Goal: Answer question/provide support: Answer question/provide support

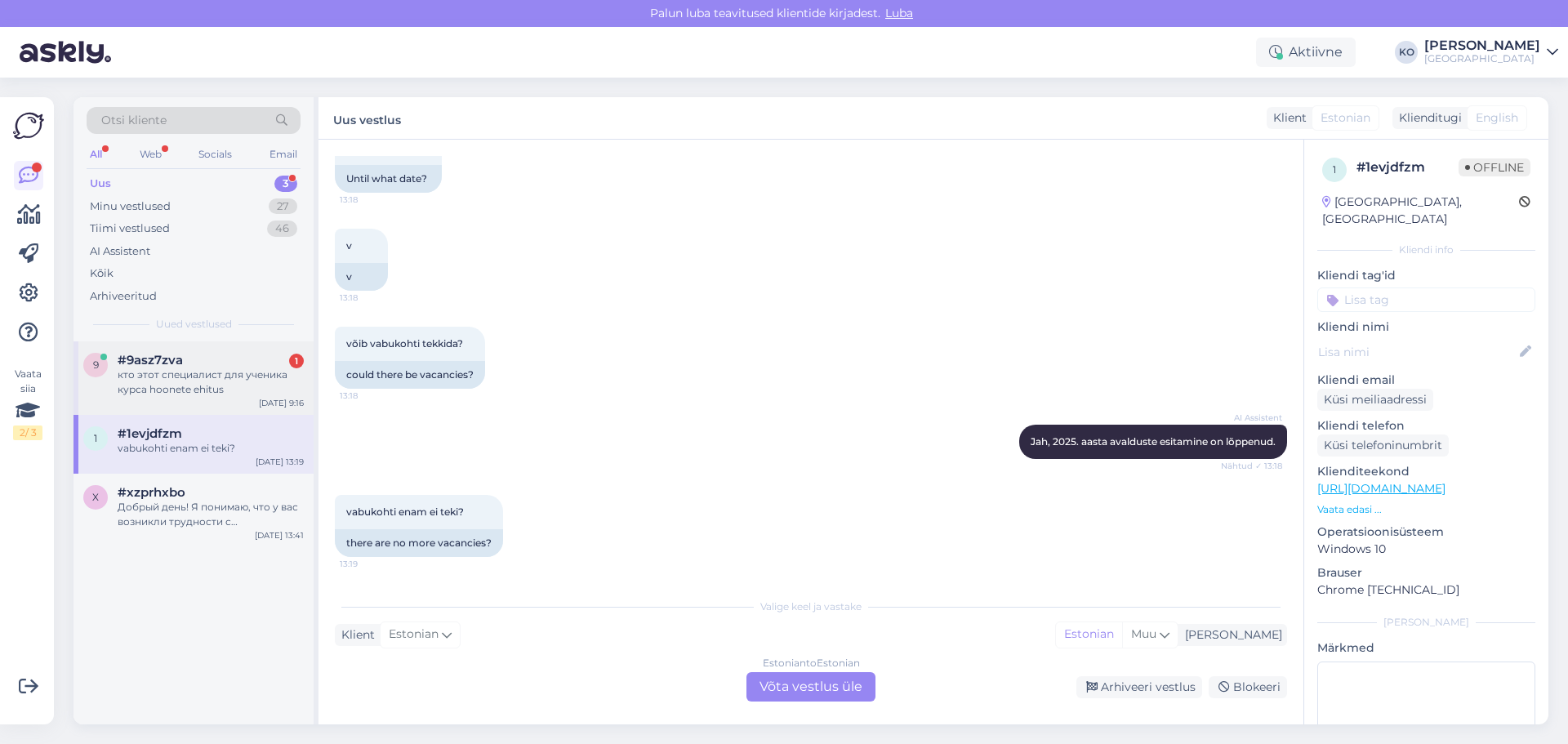
click at [175, 385] on div "кто этот специалист для ученика курса hoonete ehitus" at bounding box center [211, 382] width 186 height 29
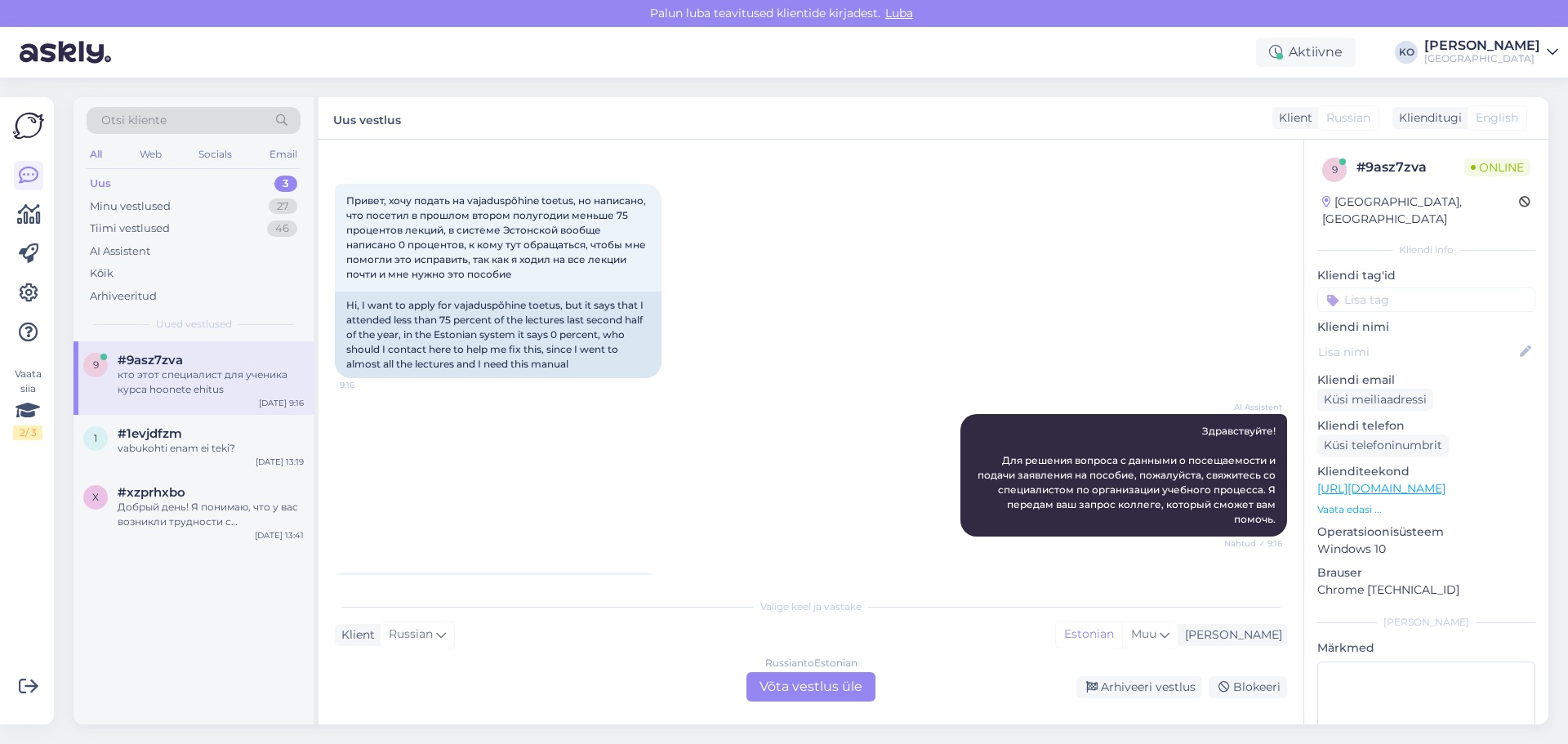
scroll to position [151, 0]
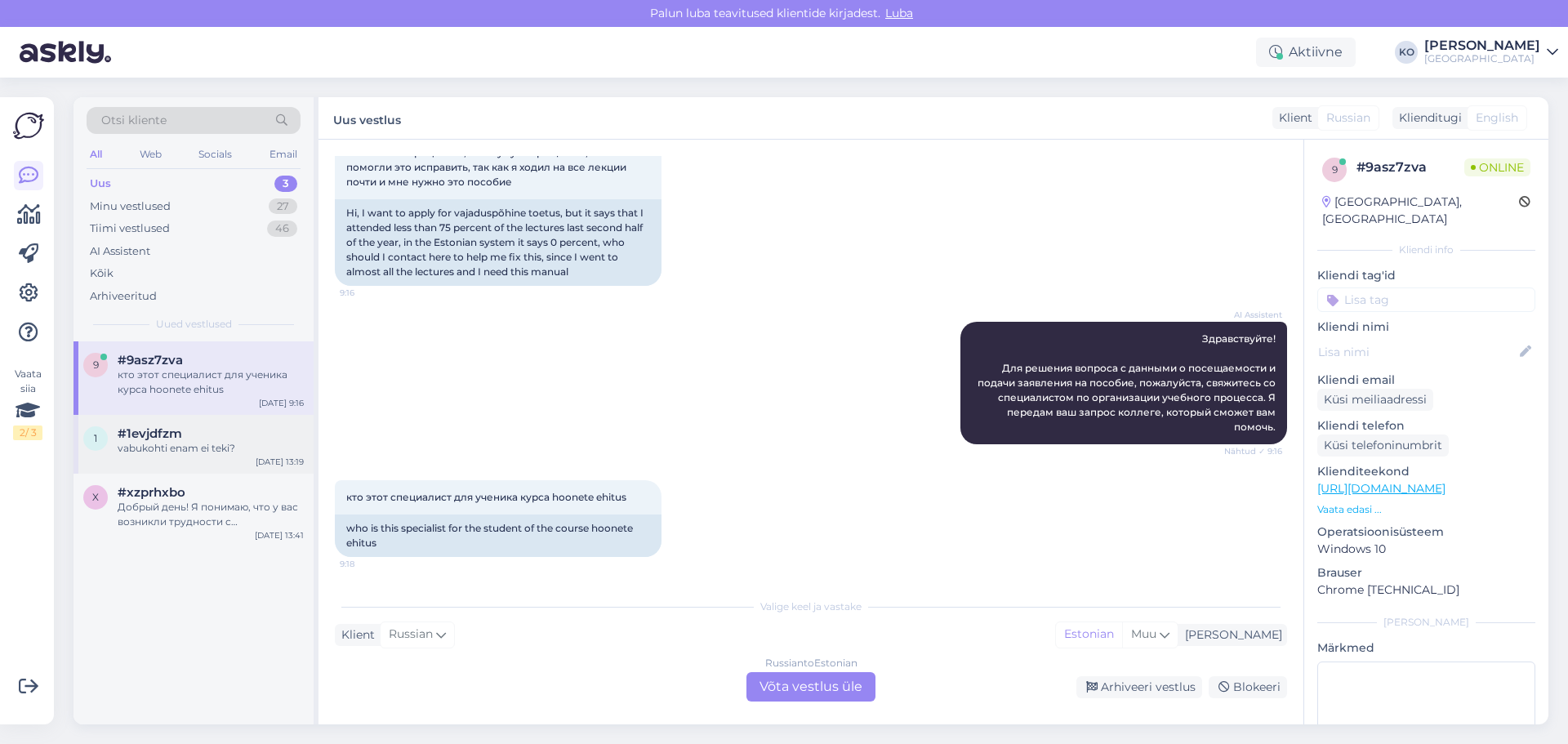
click at [171, 426] on span "#1evjdfzm" at bounding box center [150, 433] width 65 height 14
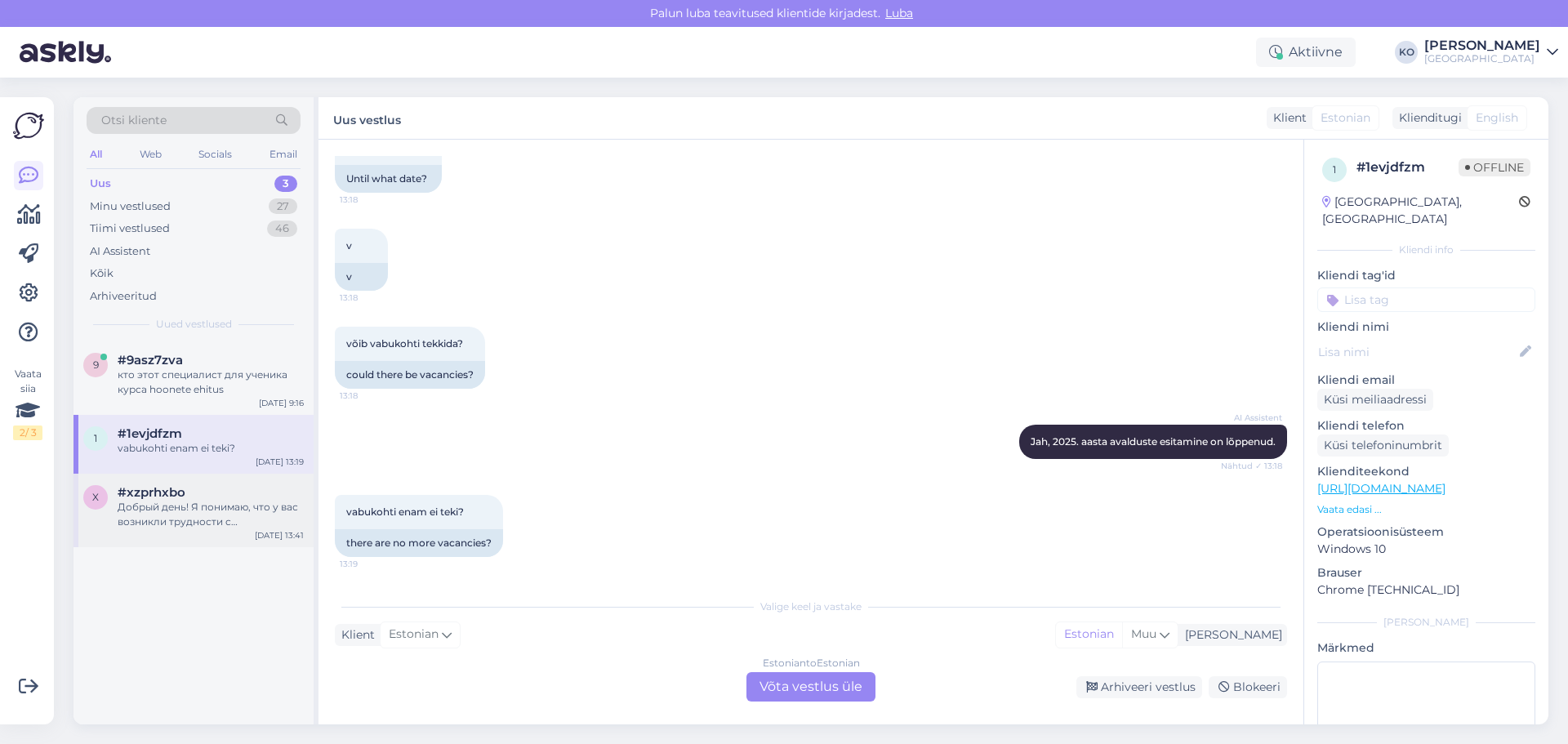
click at [176, 510] on div "Добрый день! Я понимаю, что у вас возникли трудности с регистрацией на курсы. Д…" at bounding box center [211, 514] width 186 height 29
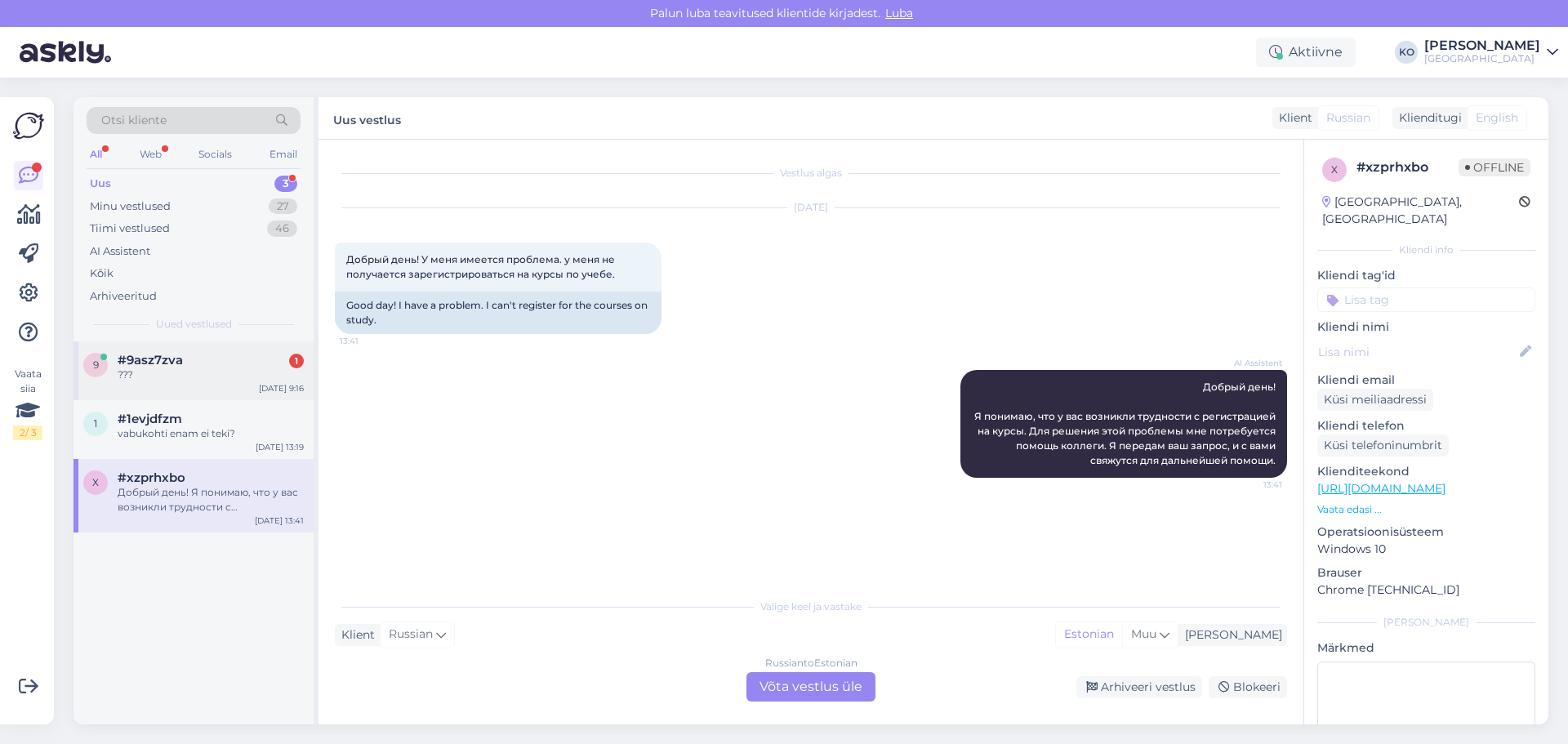
click at [198, 385] on div "9 #9asz7zva 1 ??? [DATE] 9:16" at bounding box center [194, 370] width 240 height 59
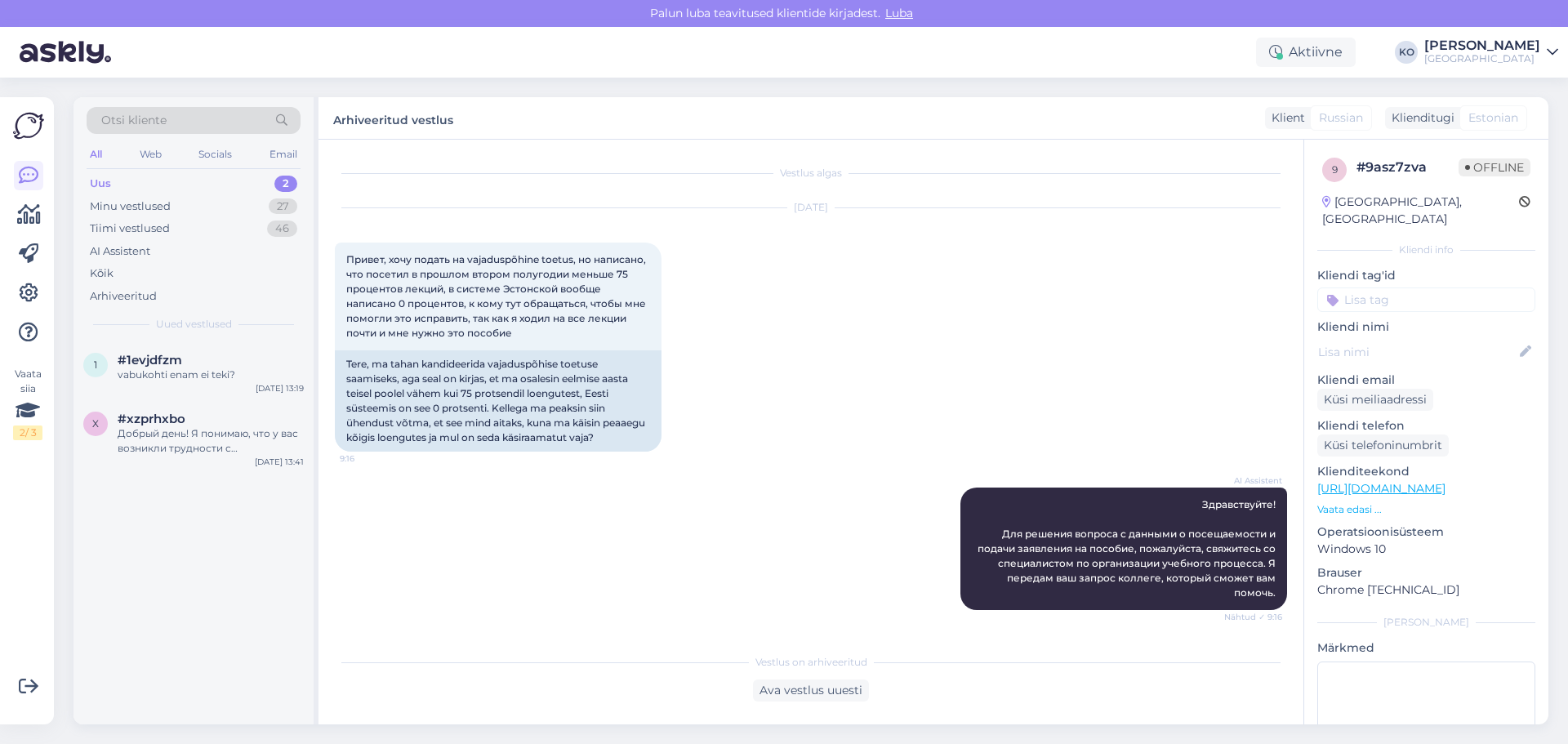
scroll to position [379, 0]
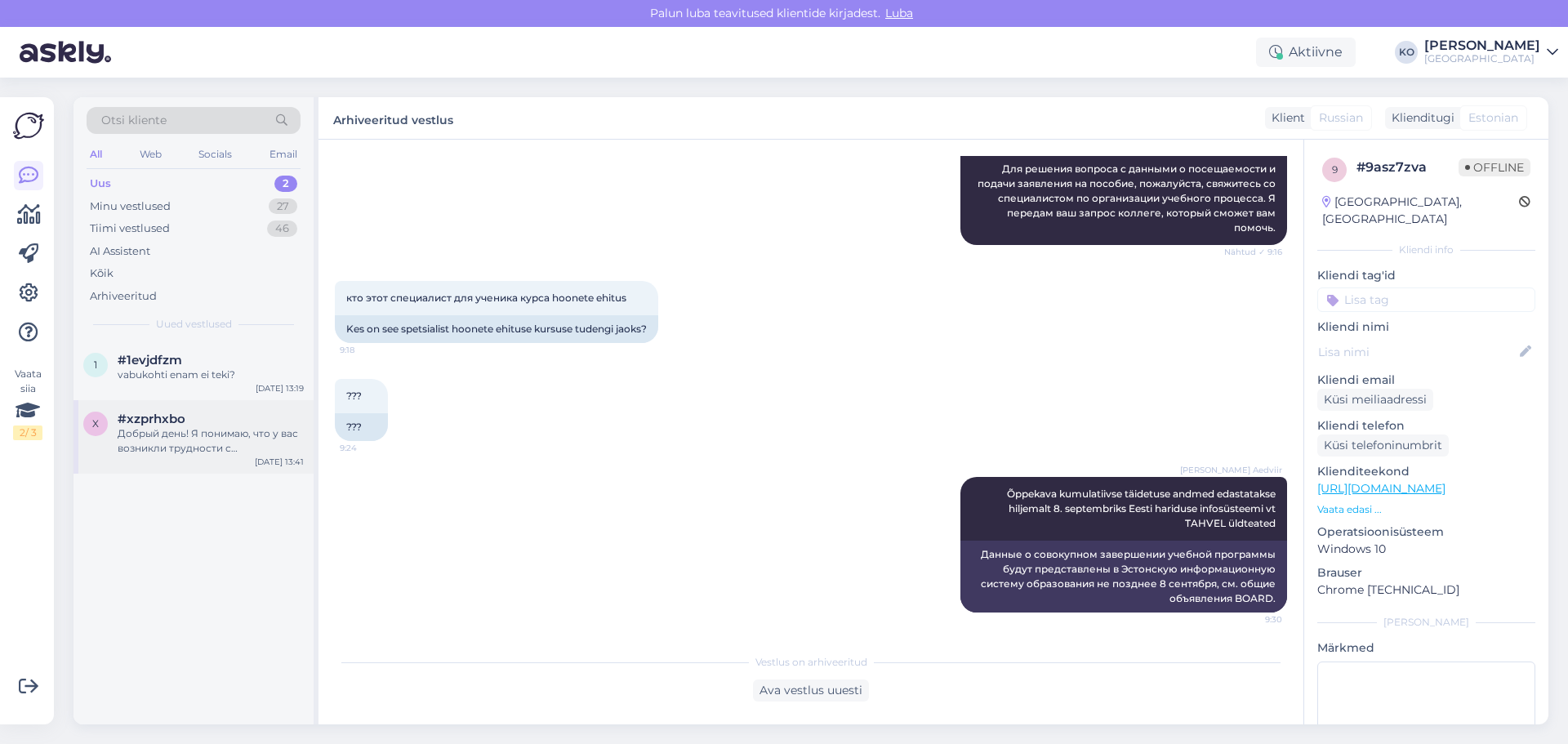
click at [188, 452] on div "Добрый день! Я понимаю, что у вас возникли трудности с регистрацией на курсы. Д…" at bounding box center [211, 441] width 186 height 29
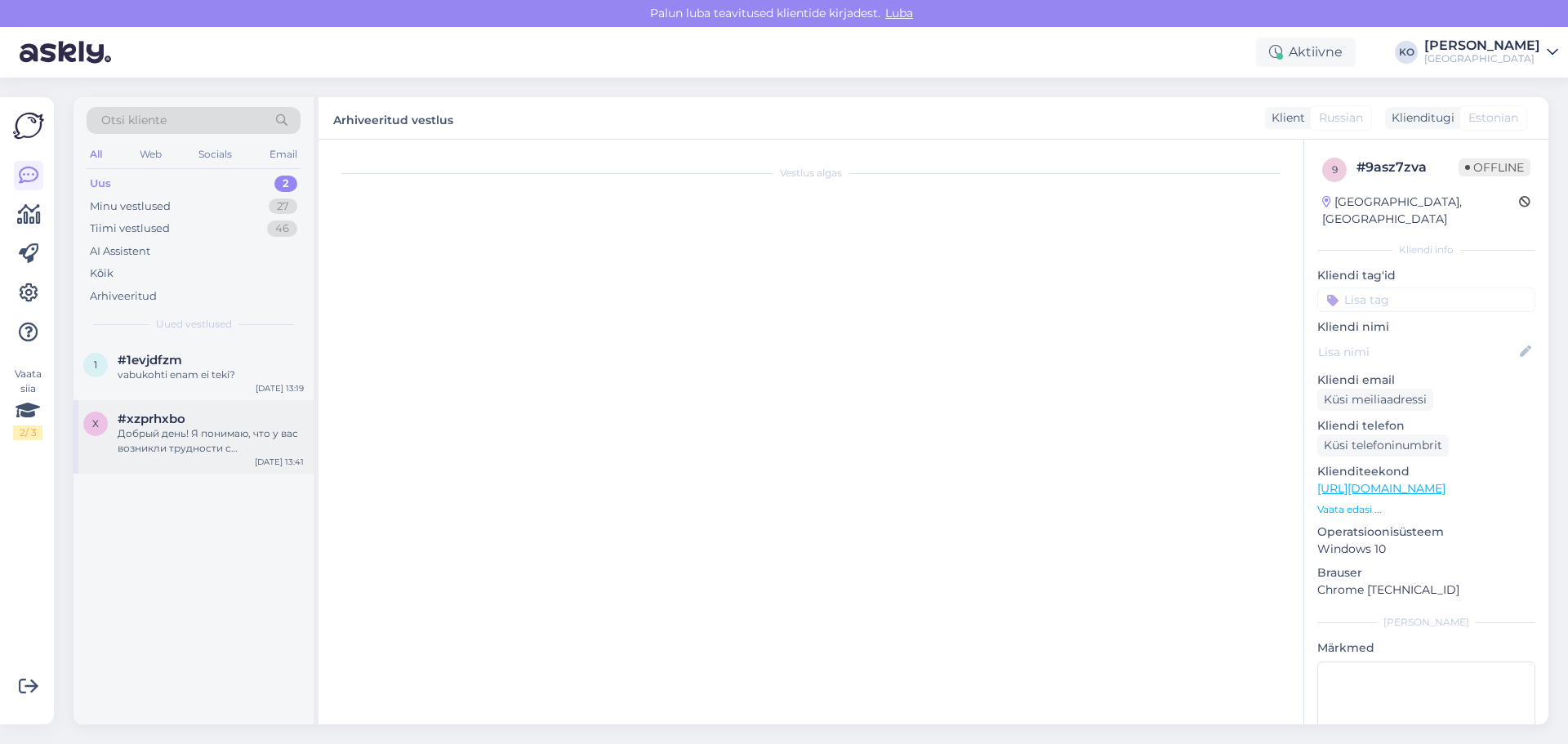
scroll to position [0, 0]
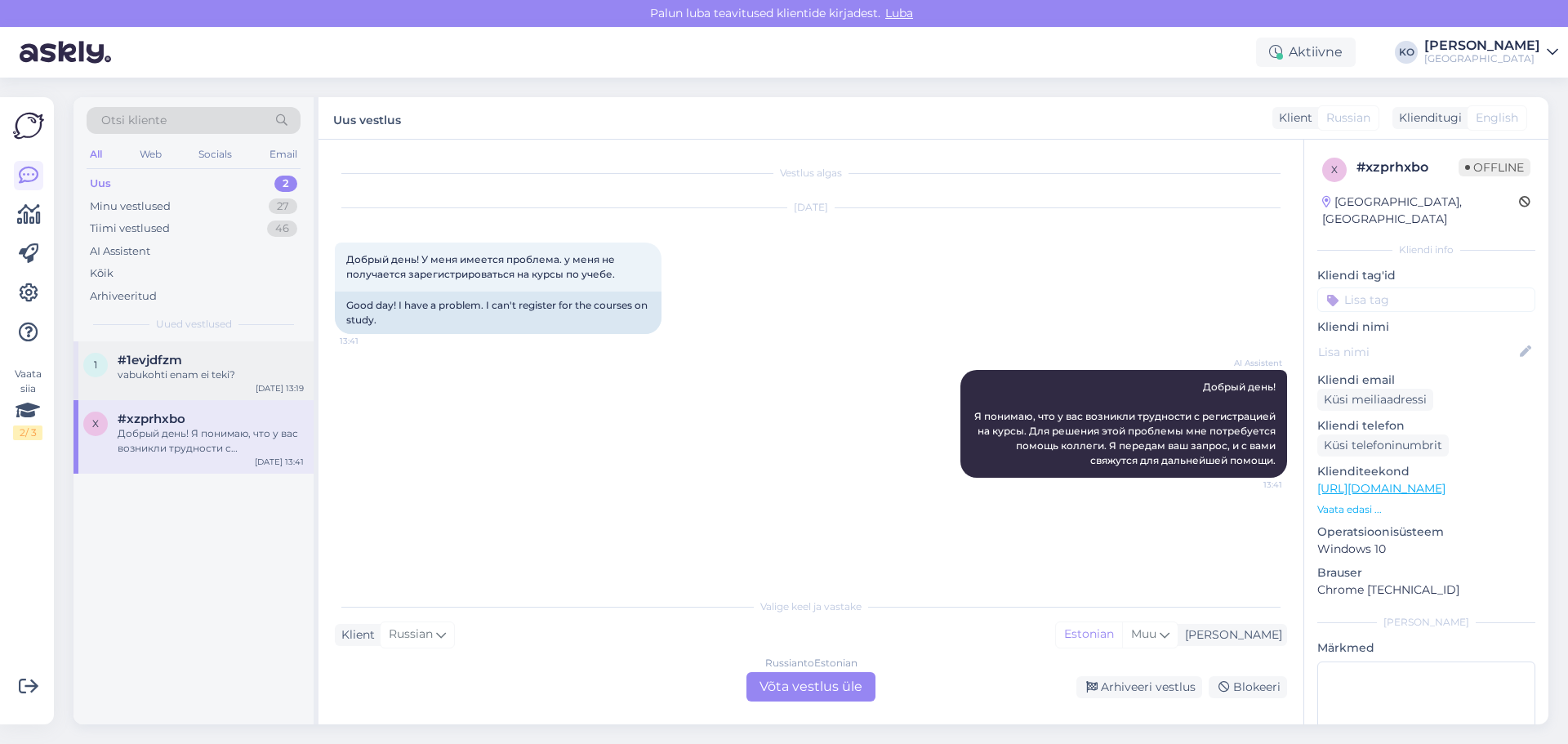
click at [182, 375] on div "vabukohti enam ei teki?" at bounding box center [211, 374] width 186 height 14
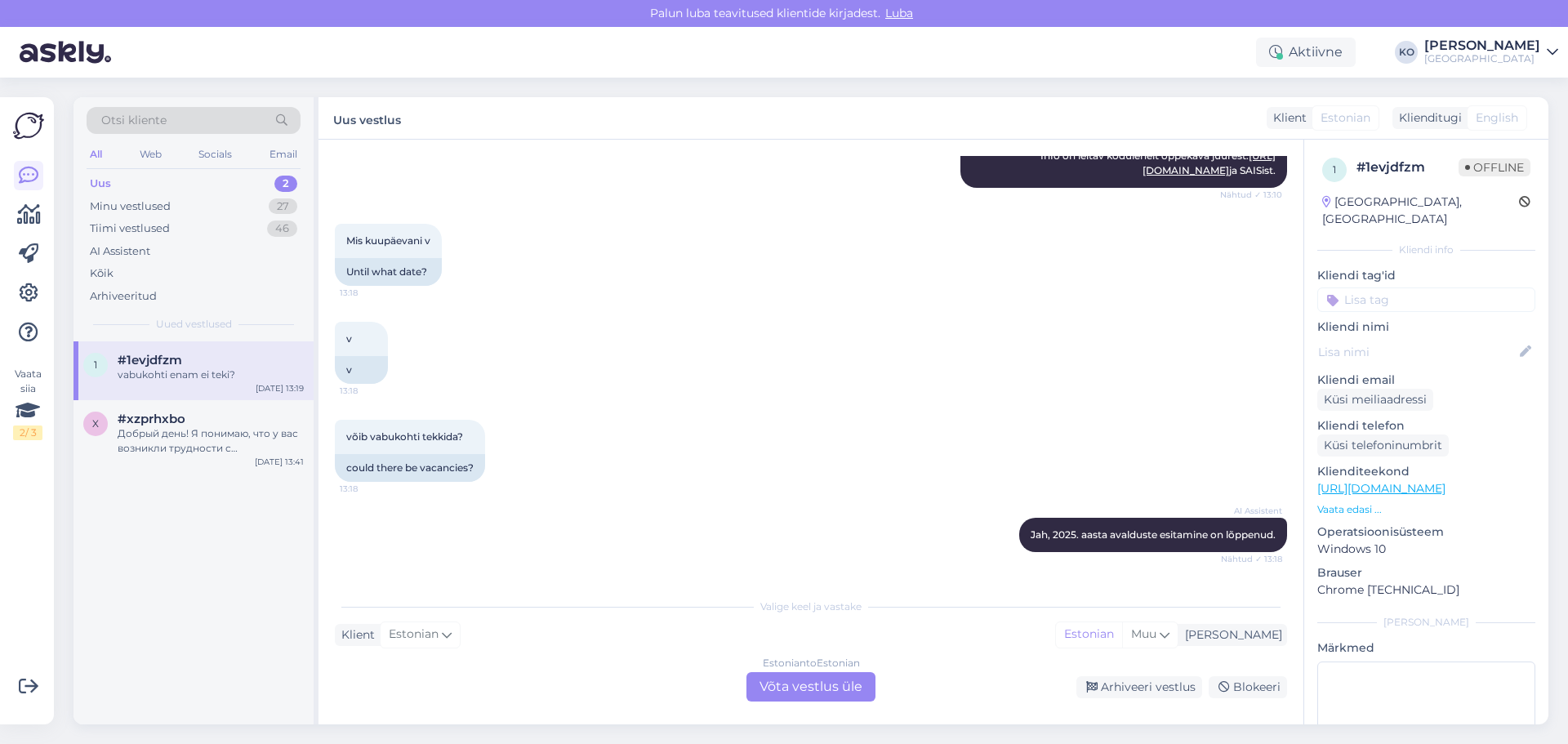
scroll to position [339, 0]
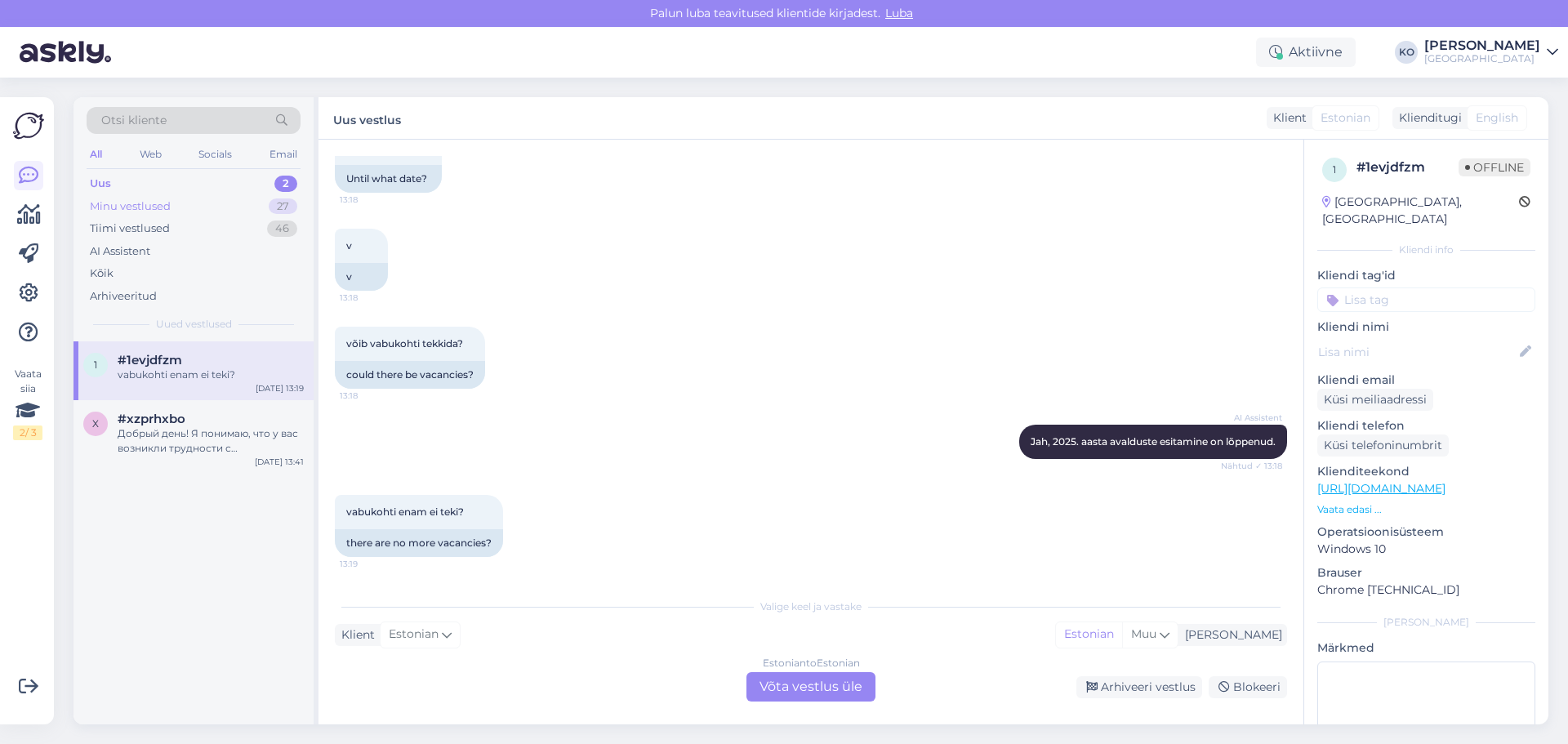
click at [193, 216] on div "Minu vestlused 27" at bounding box center [194, 206] width 214 height 23
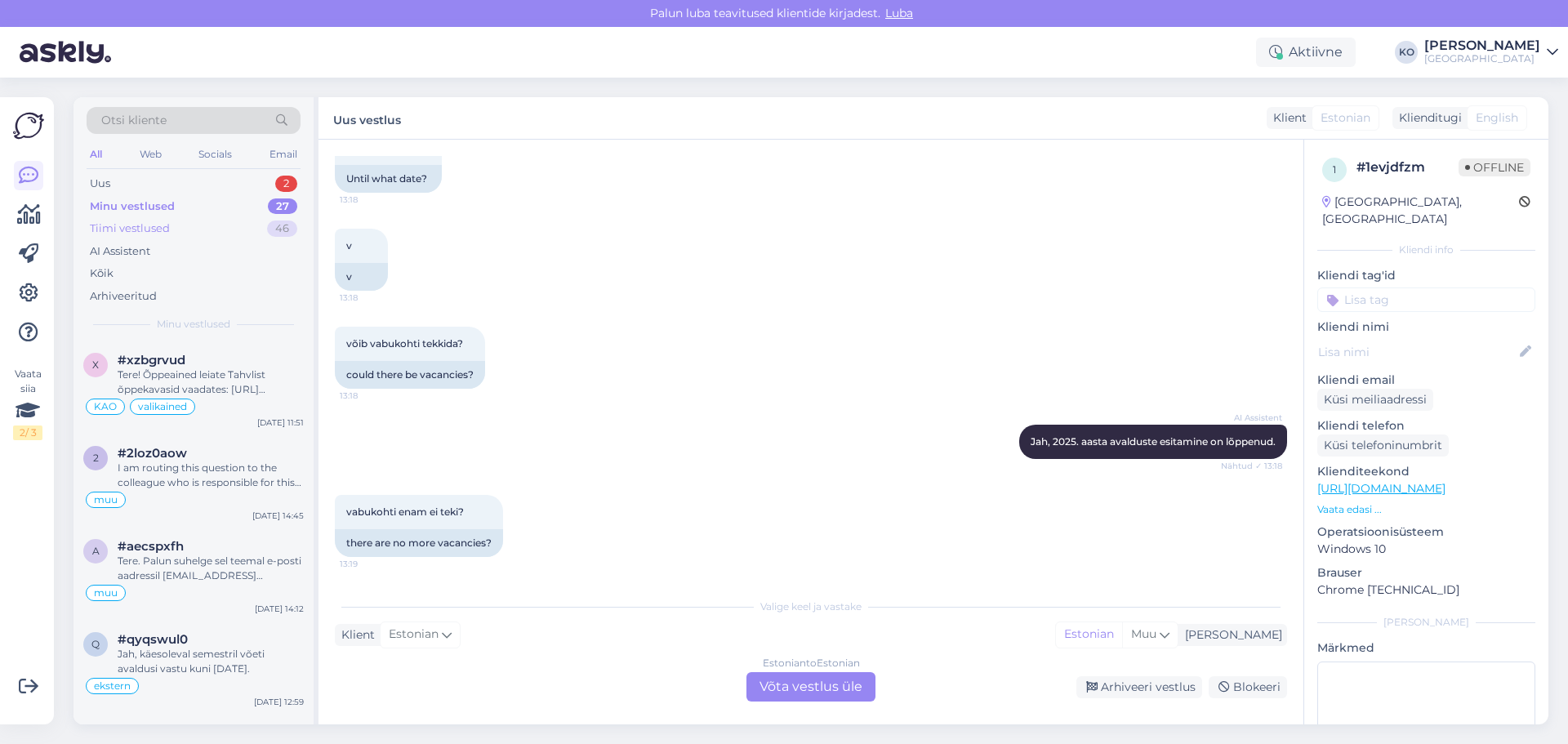
click at [194, 222] on div "Tiimi vestlused 46" at bounding box center [194, 228] width 214 height 23
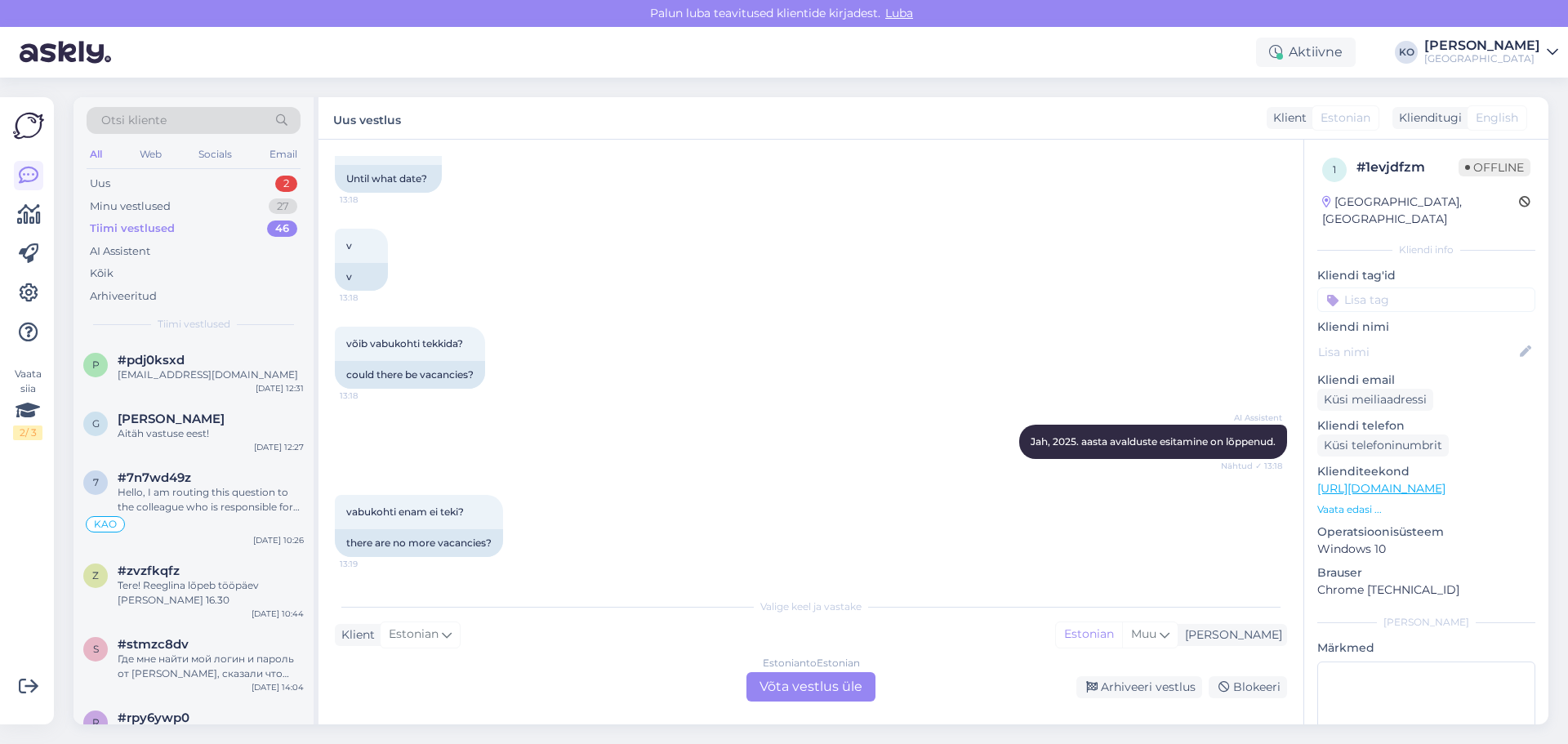
scroll to position [0, 0]
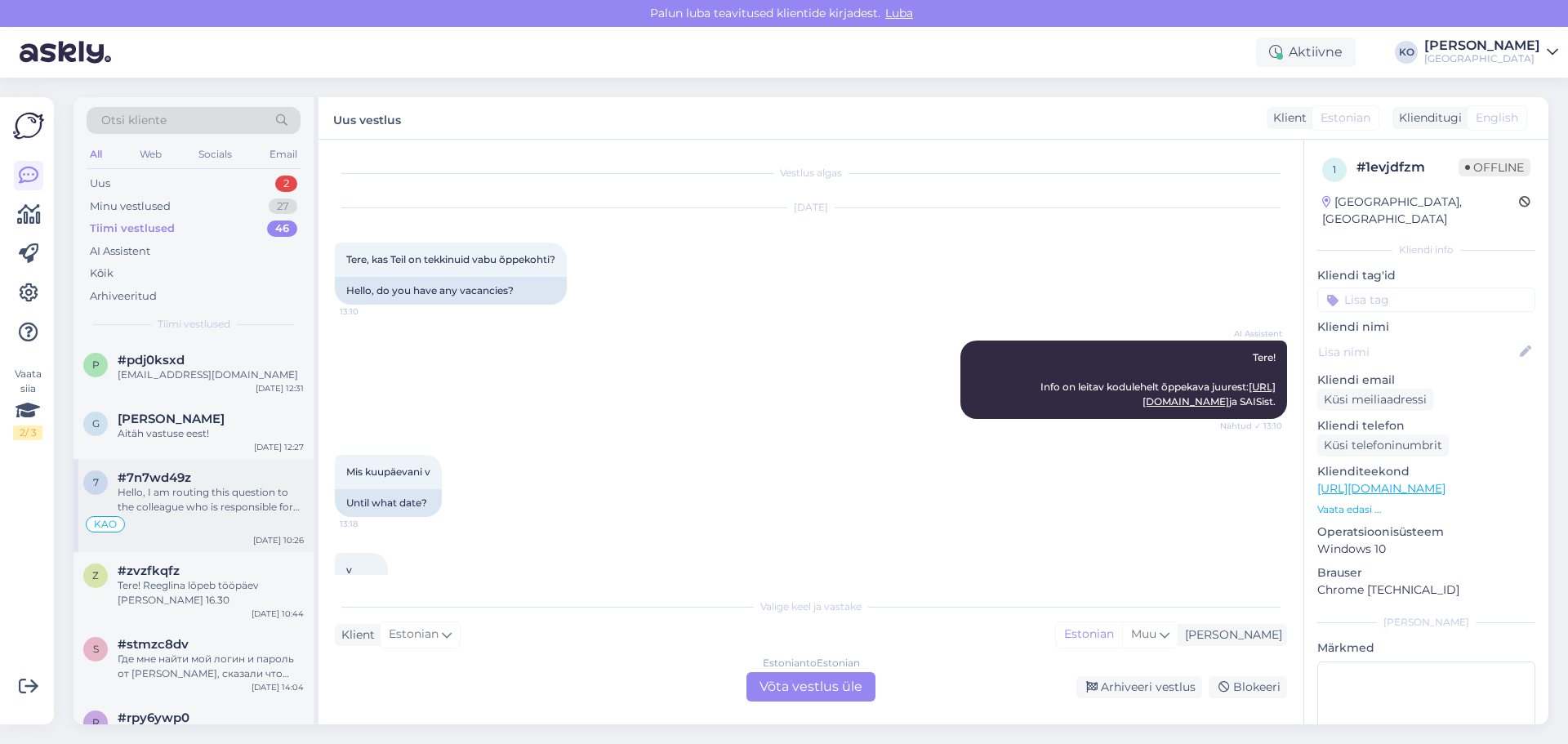
click at [243, 513] on div "Hello, I am routing this question to the colleague who is responsible for this …" at bounding box center [211, 499] width 186 height 29
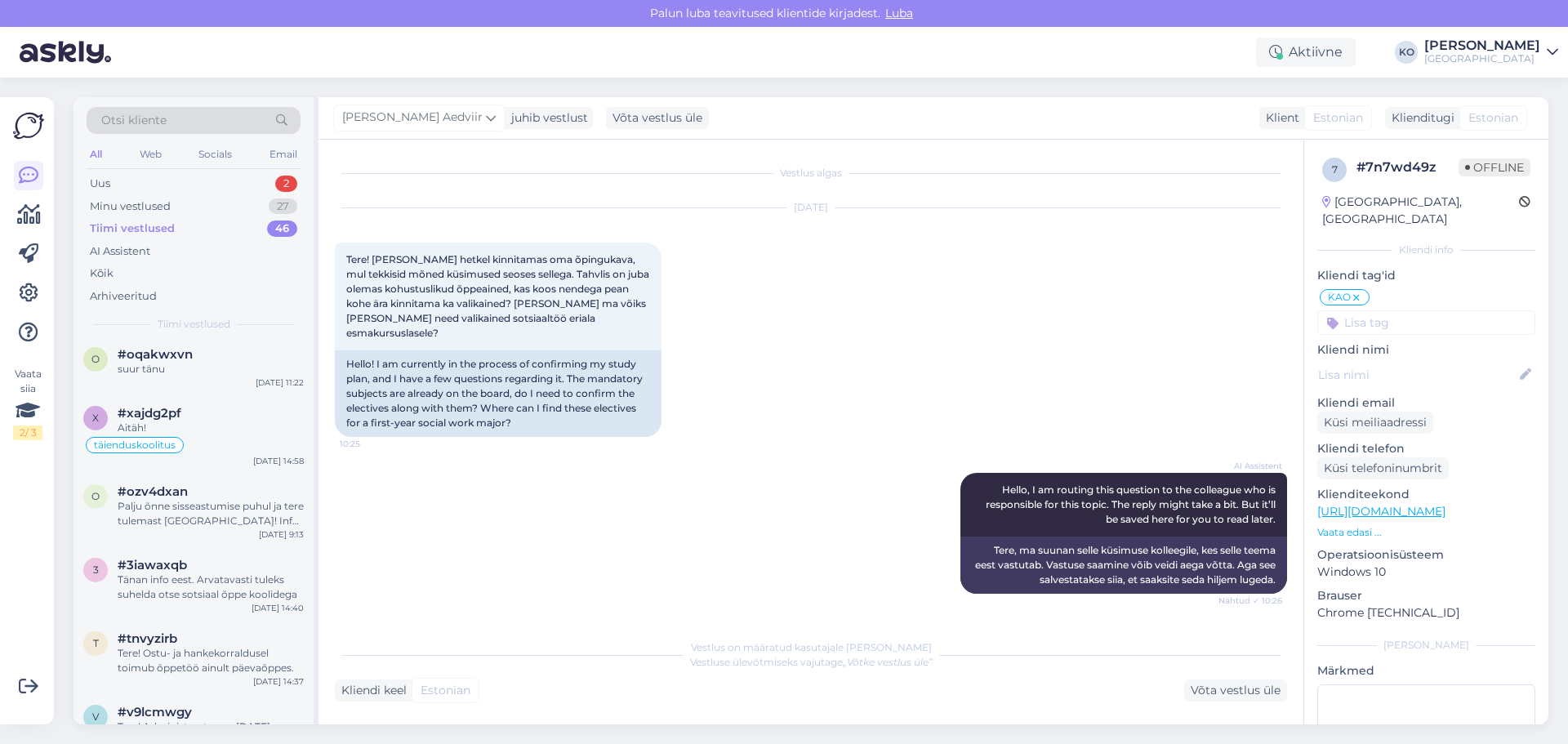
scroll to position [1143, 0]
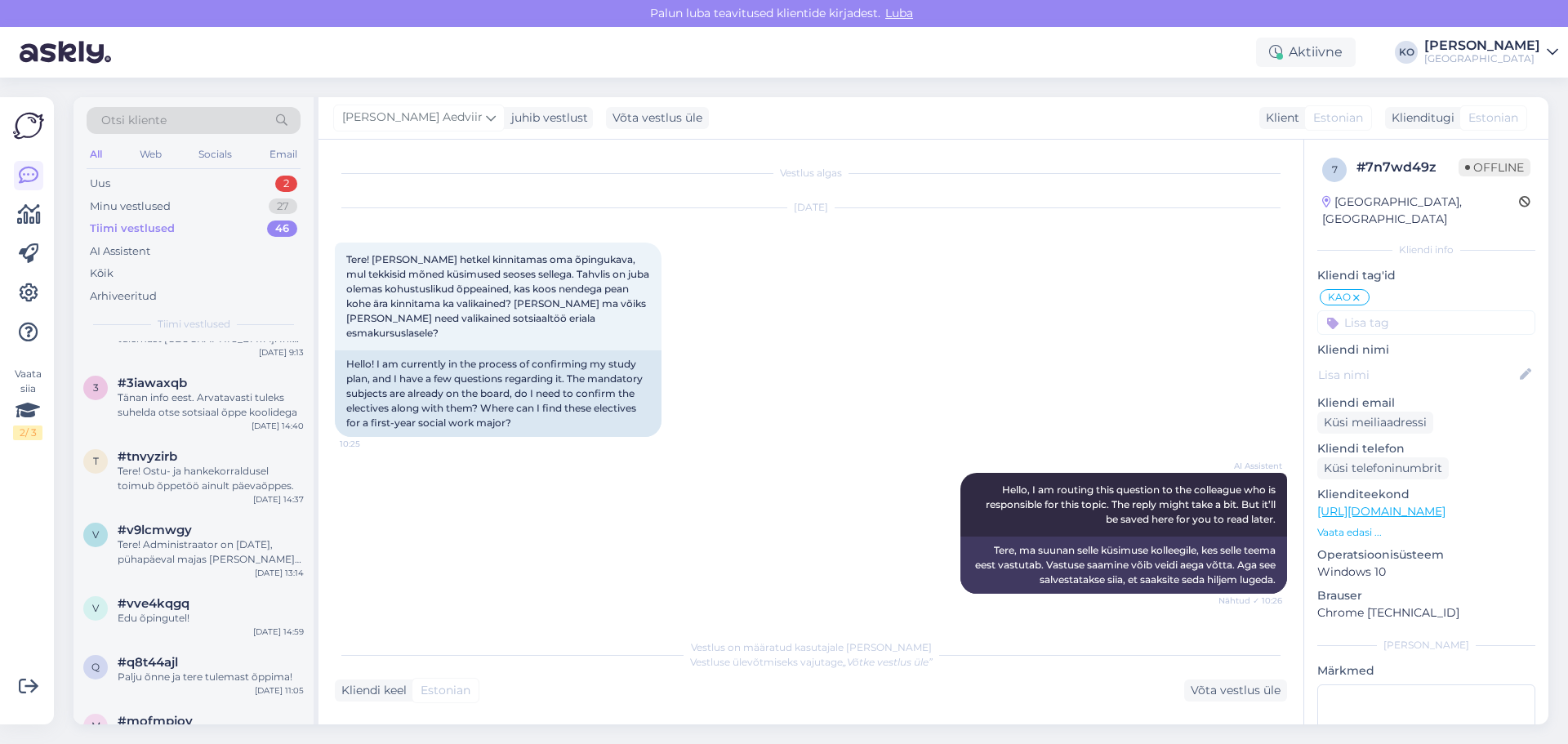
click at [205, 126] on div "Otsi kliente" at bounding box center [194, 120] width 214 height 27
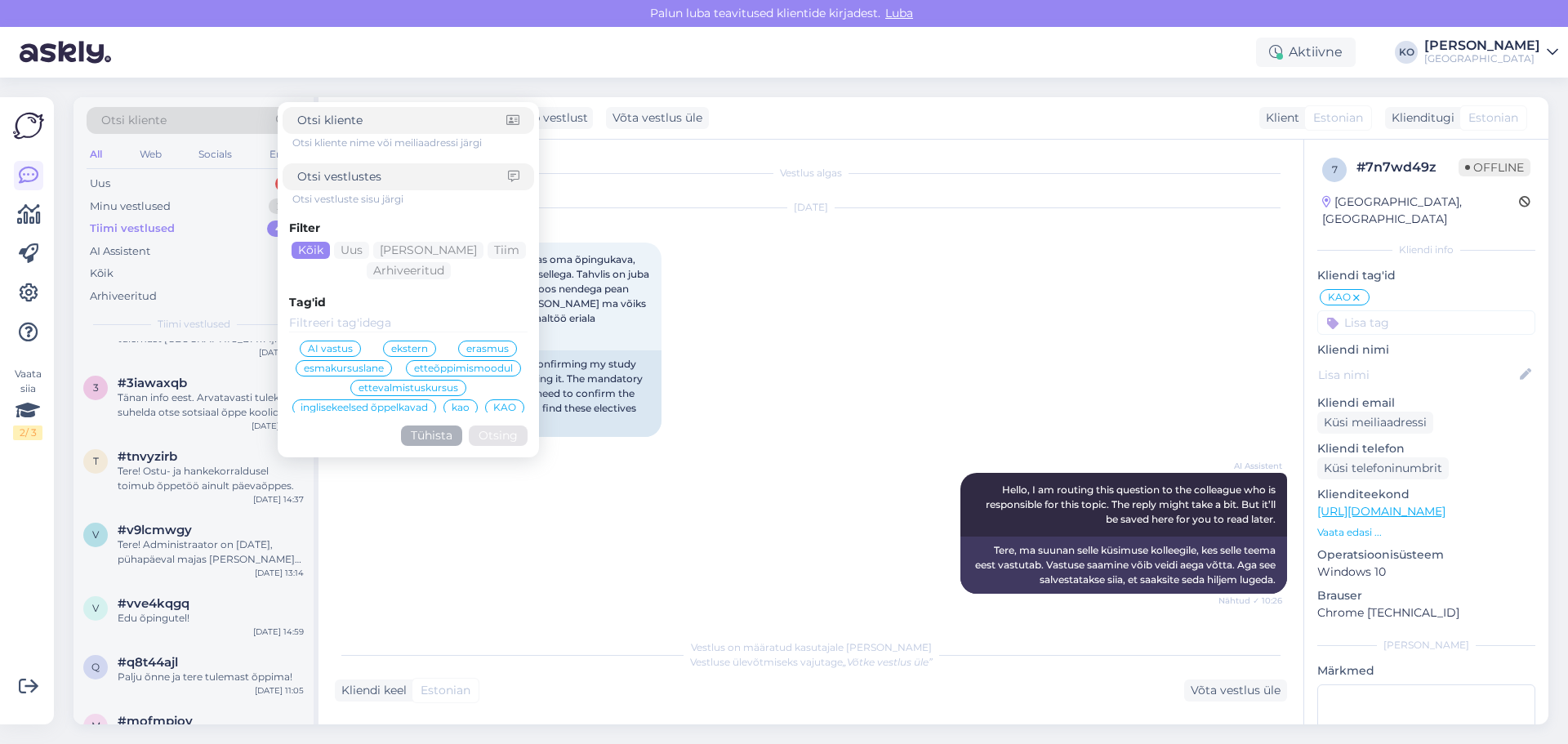
click at [353, 185] on input at bounding box center [402, 176] width 211 height 17
type input "vajaduspõhine"
click button "Otsing" at bounding box center [498, 435] width 59 height 20
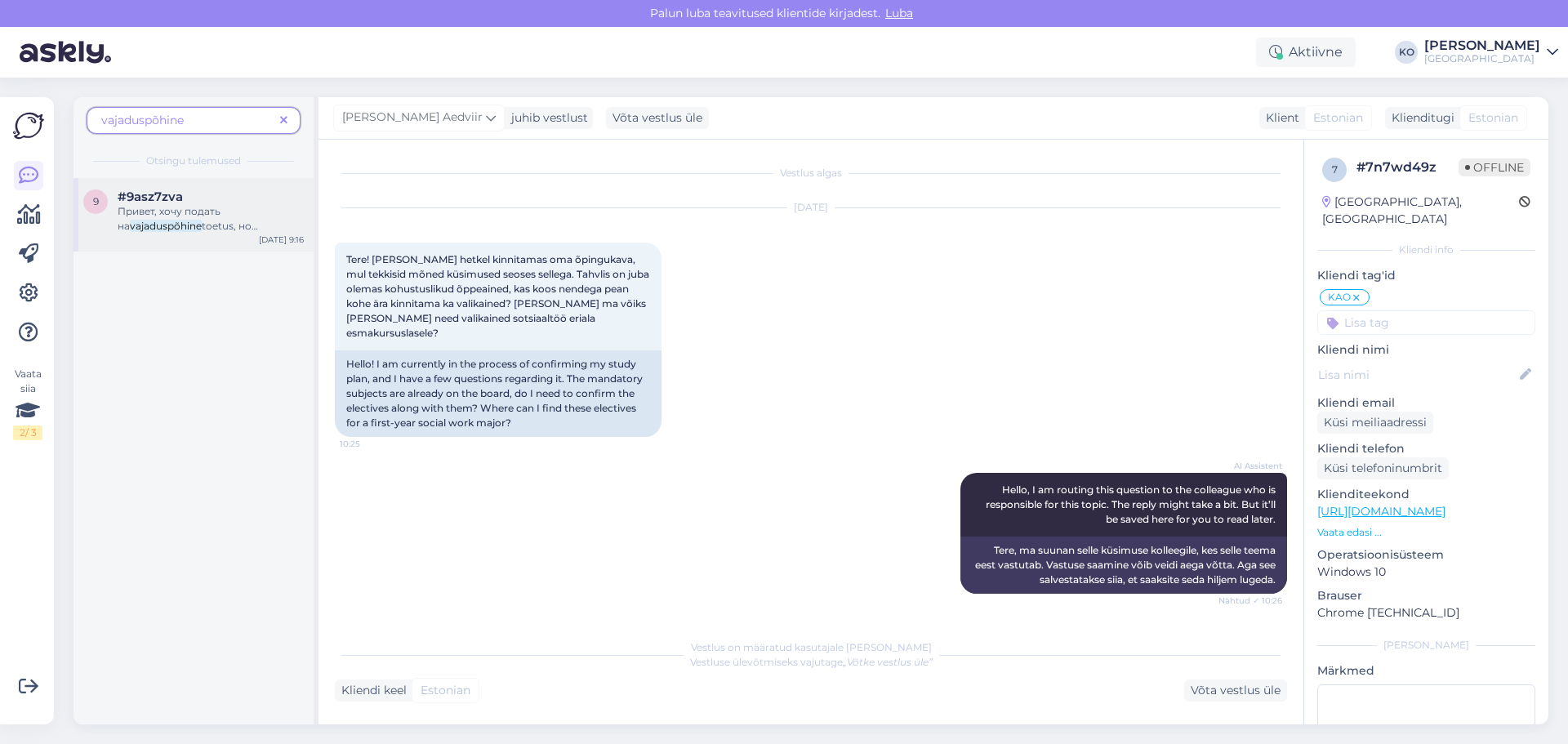
click at [236, 202] on div "#9asz7zva" at bounding box center [211, 196] width 186 height 14
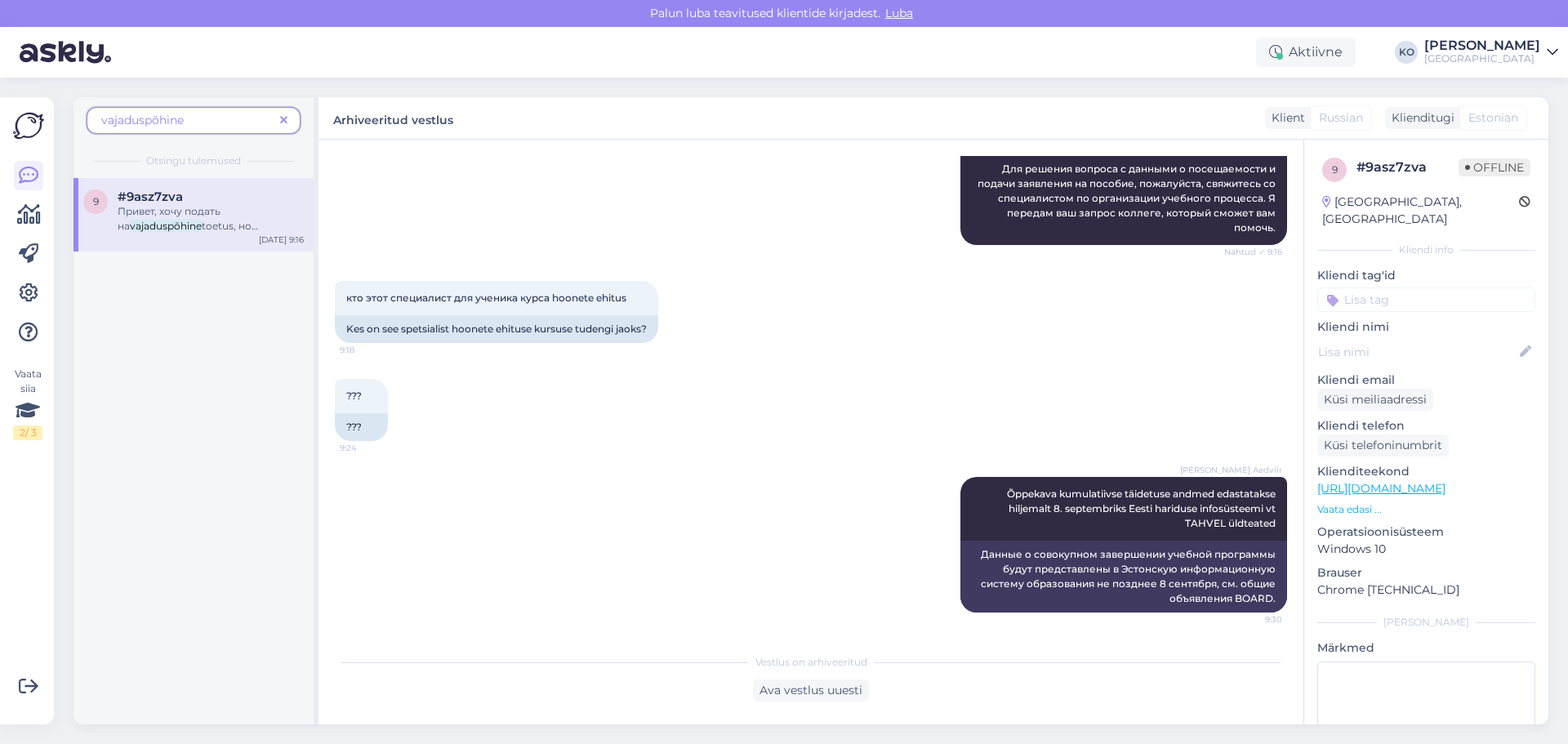
scroll to position [379, 0]
click at [289, 118] on span at bounding box center [284, 120] width 20 height 17
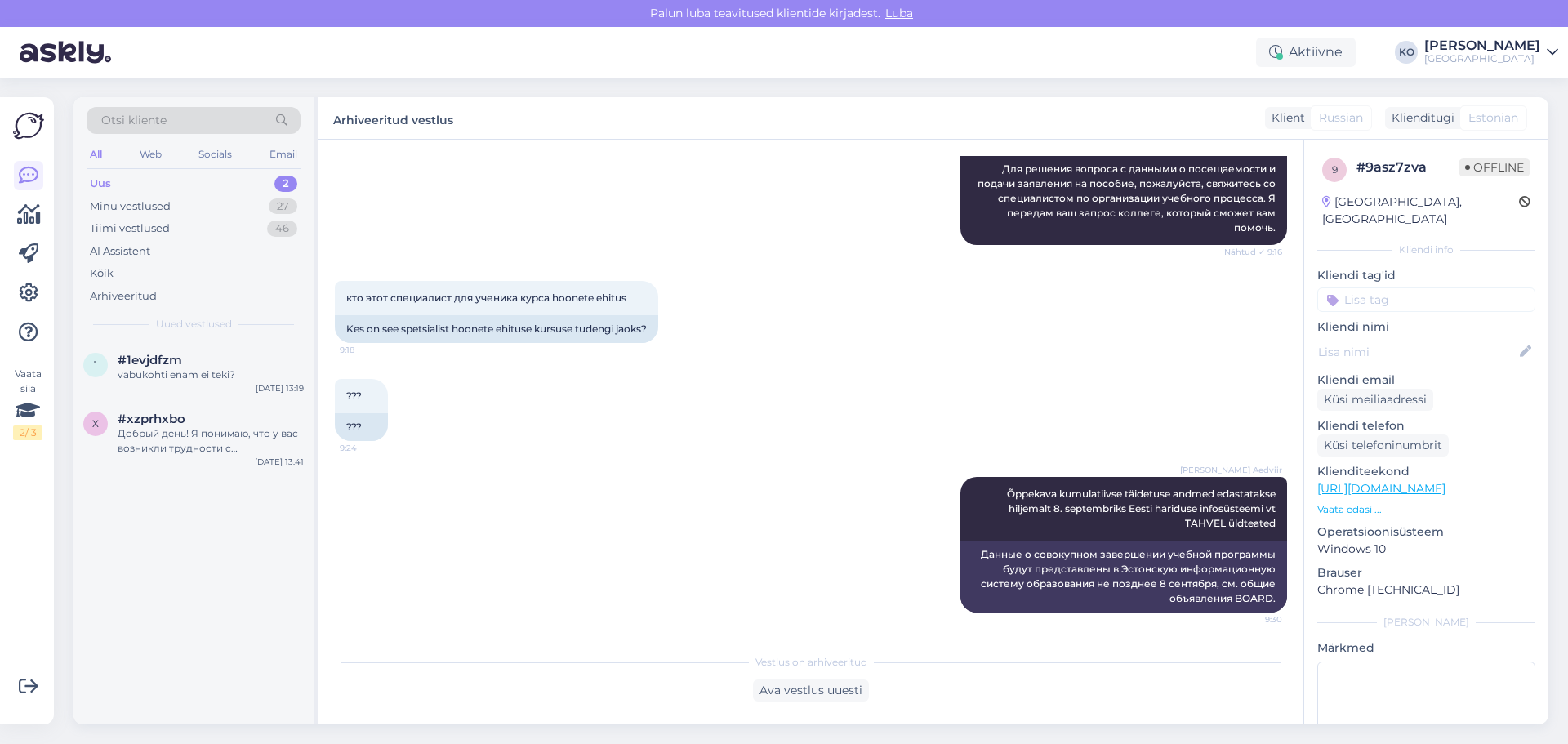
click at [123, 187] on div "Uus 2" at bounding box center [194, 183] width 214 height 23
click at [163, 426] on div "Добрый день! Я понимаю, что у вас возникли трудности с регистрацией на курсы. Д…" at bounding box center [211, 441] width 186 height 29
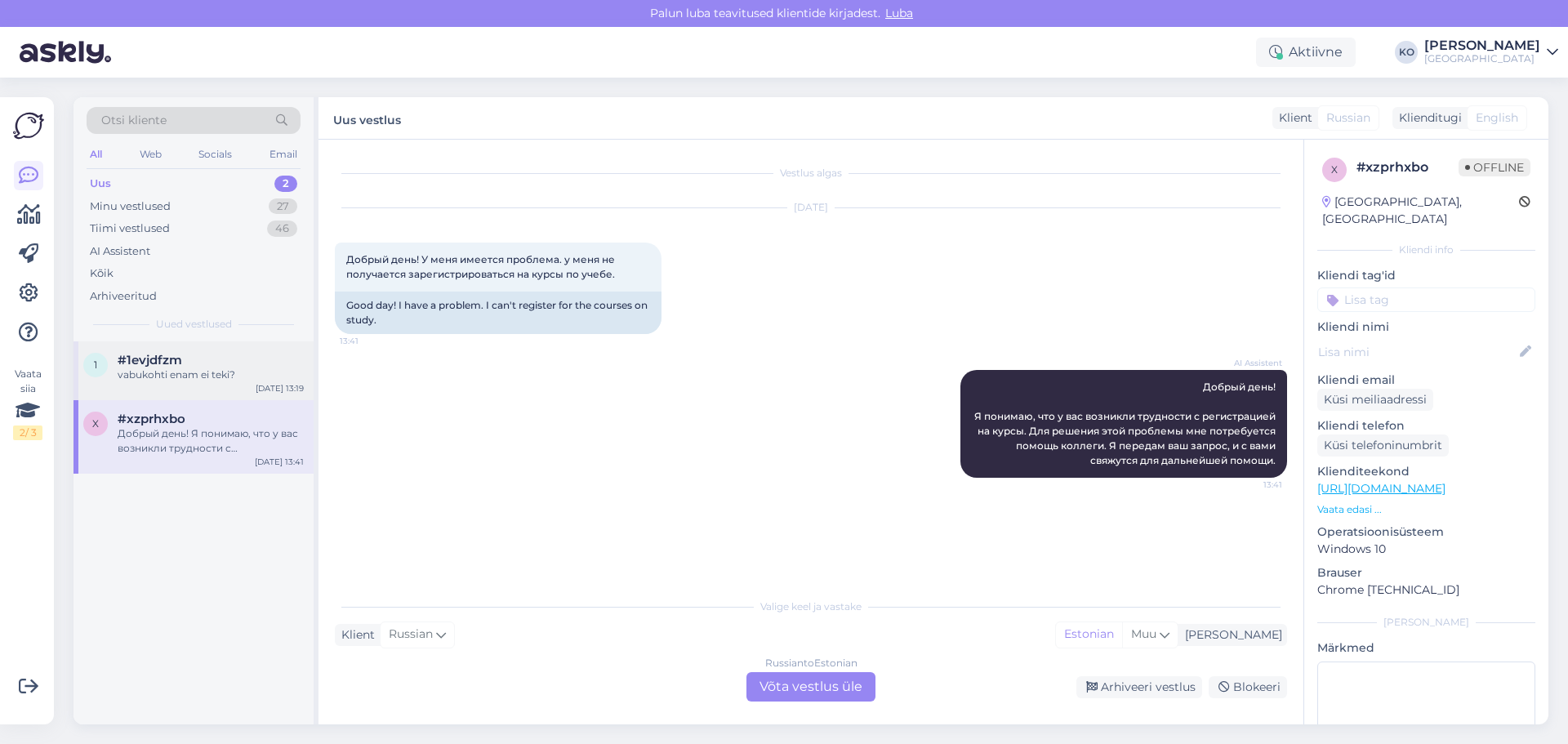
click at [153, 353] on span "#1evjdfzm" at bounding box center [150, 360] width 65 height 14
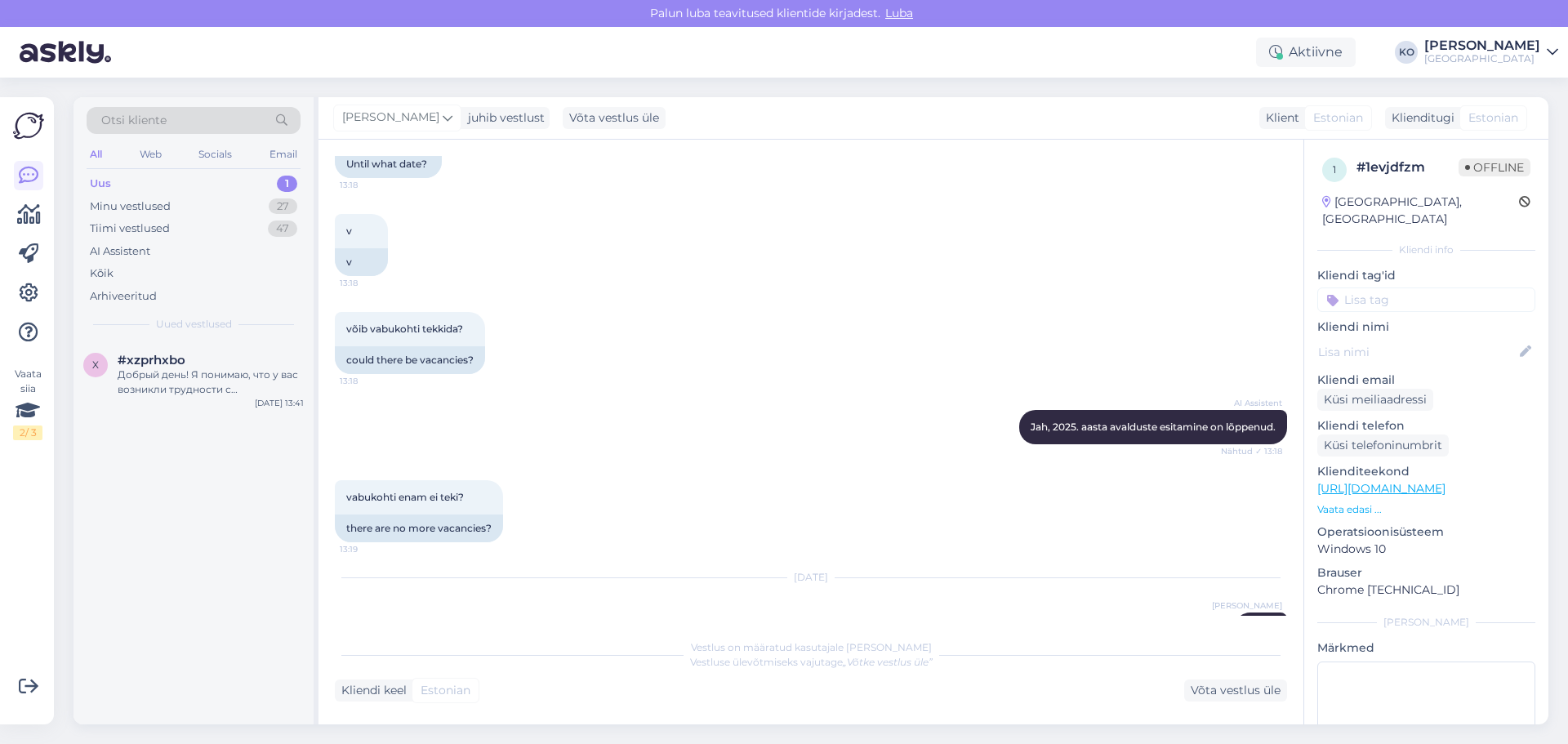
scroll to position [402, 0]
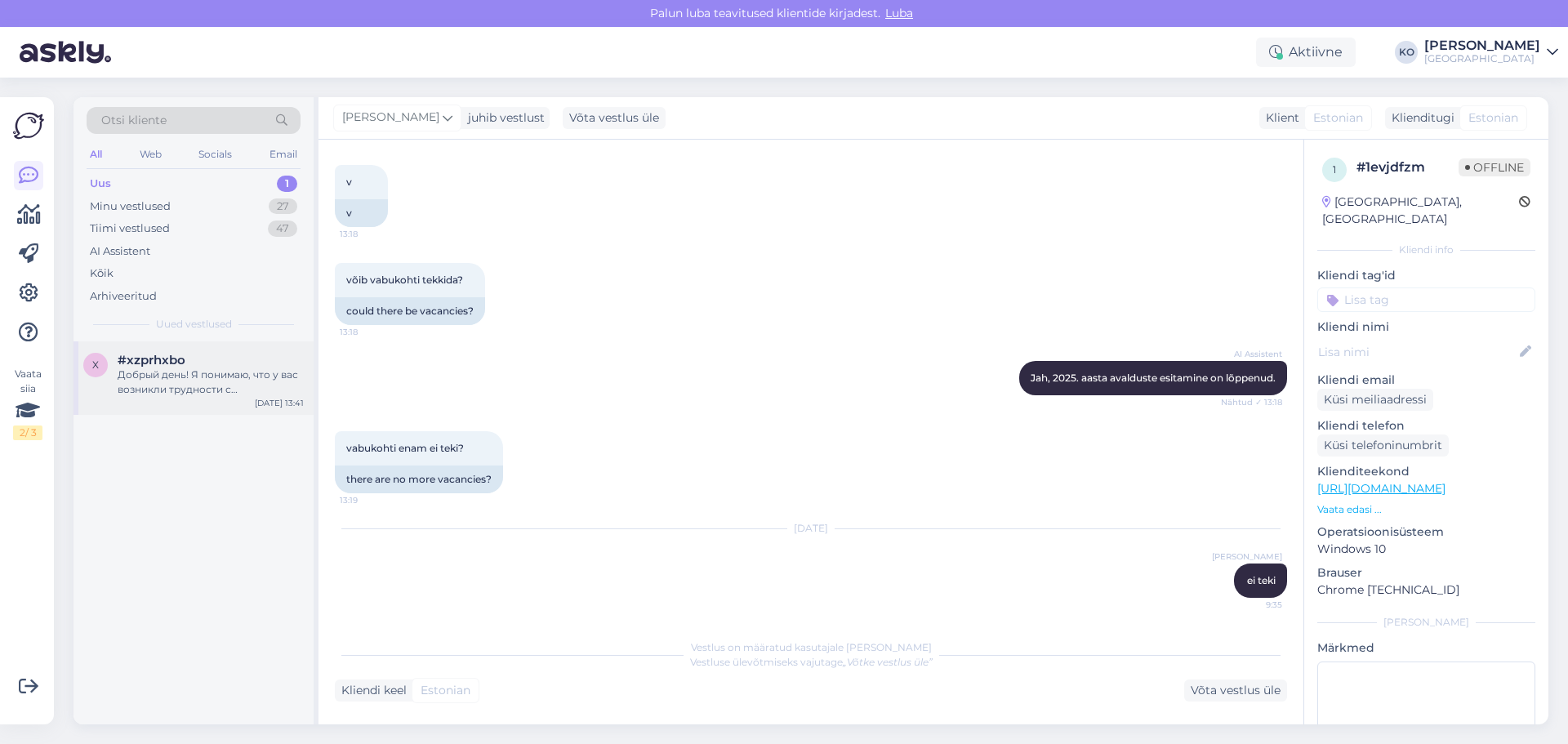
click at [188, 408] on div "x #xzprhxbo Добрый день! Я понимаю, что у вас возникли трудности с регистрацией…" at bounding box center [194, 378] width 240 height 73
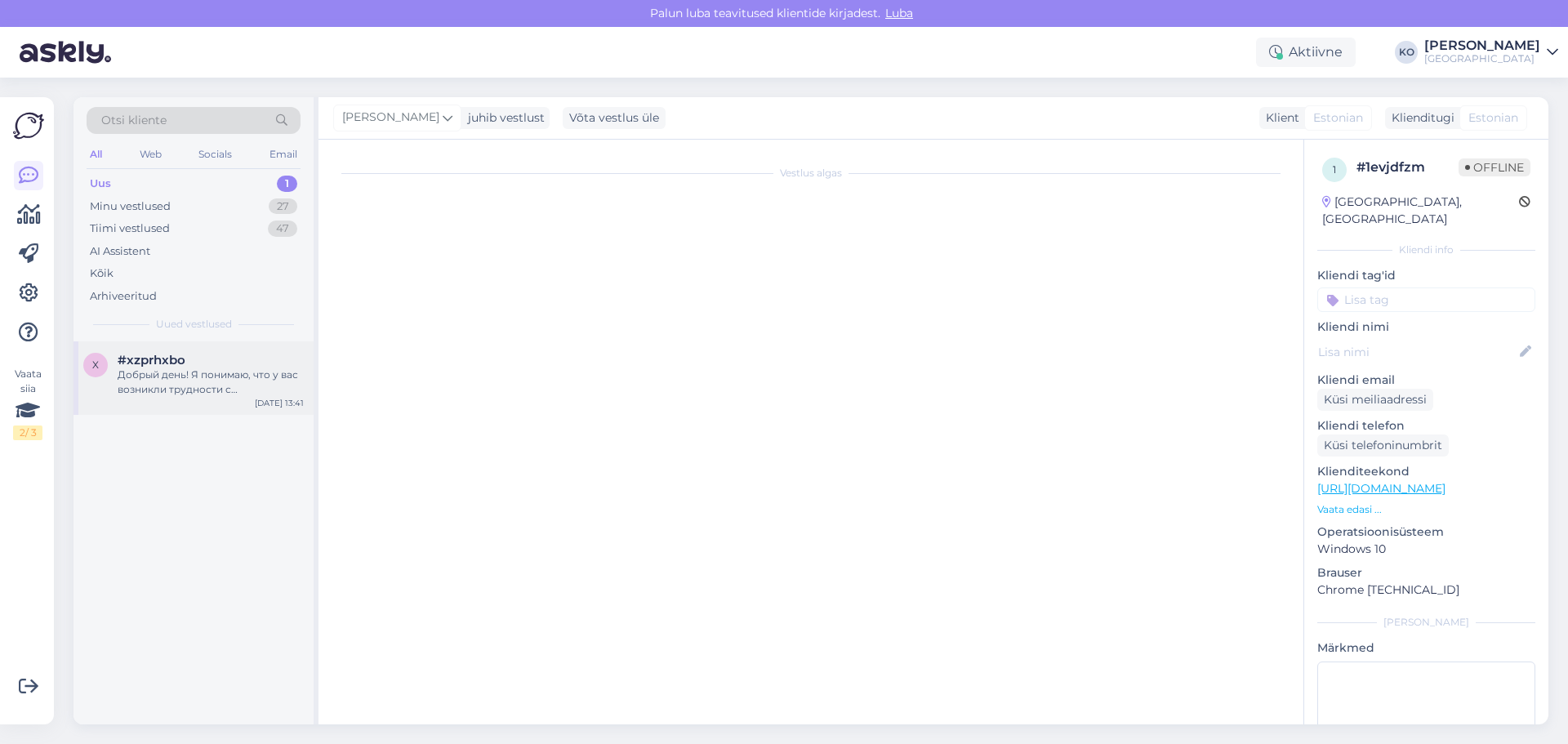
scroll to position [0, 0]
